Goal: Task Accomplishment & Management: Complete application form

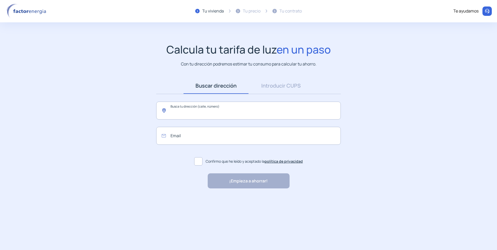
click at [237, 110] on input "text" at bounding box center [248, 111] width 185 height 18
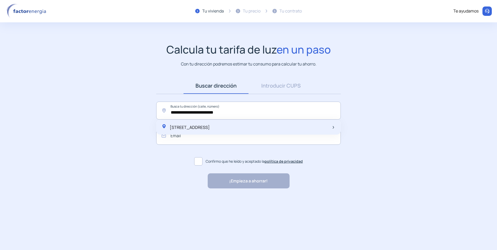
click at [210, 126] on span "[STREET_ADDRESS]" at bounding box center [190, 128] width 40 height 6
type input "**********"
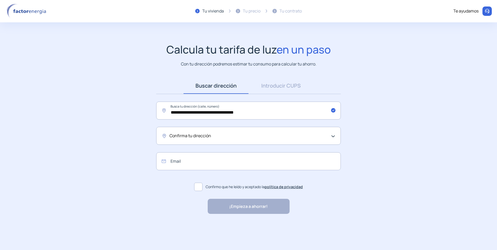
click at [218, 136] on div "Confirma tu dirección" at bounding box center [248, 136] width 156 height 7
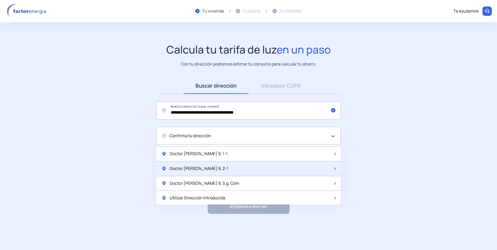
scroll to position [691, 0]
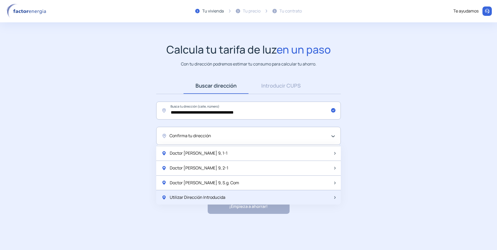
click at [206, 198] on span "Utilizar Dirección Introducida" at bounding box center [198, 197] width 56 height 7
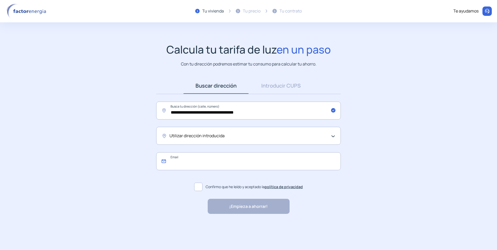
click at [205, 160] on input "email" at bounding box center [248, 161] width 185 height 18
type input "**********"
click at [201, 188] on span at bounding box center [198, 187] width 8 height 8
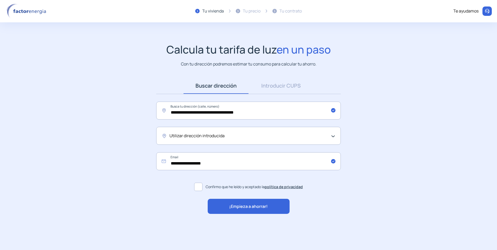
click at [254, 205] on span "¡Empieza a ahorrar!" at bounding box center [248, 206] width 38 height 7
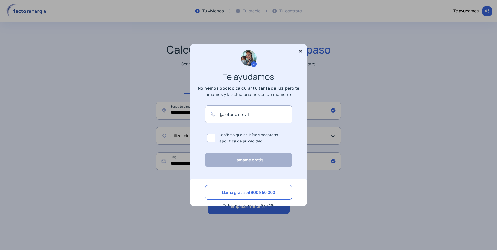
click at [301, 50] on icon at bounding box center [301, 51] width 4 height 4
